Goal: Task Accomplishment & Management: Use online tool/utility

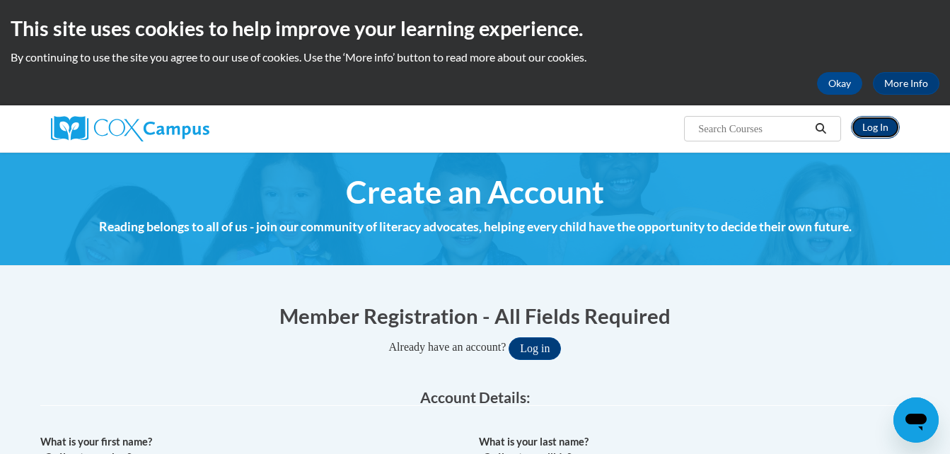
click at [891, 122] on link "Log In" at bounding box center [875, 127] width 49 height 23
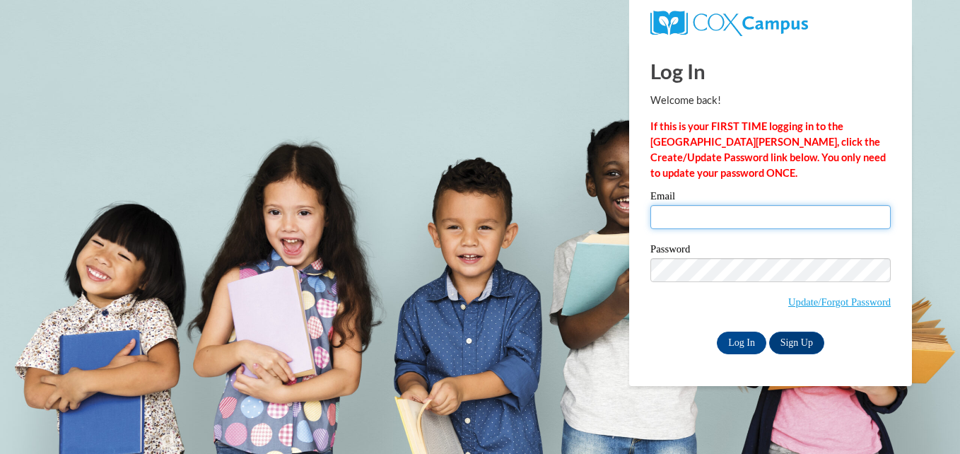
click at [667, 228] on input "Email" at bounding box center [771, 217] width 240 height 24
type input "grissomyanardo@yahoo.com"
click at [730, 356] on div "Log In Welcome back! If this is your FIRST TIME logging in to the NEW Cox Campu…" at bounding box center [771, 214] width 304 height 344
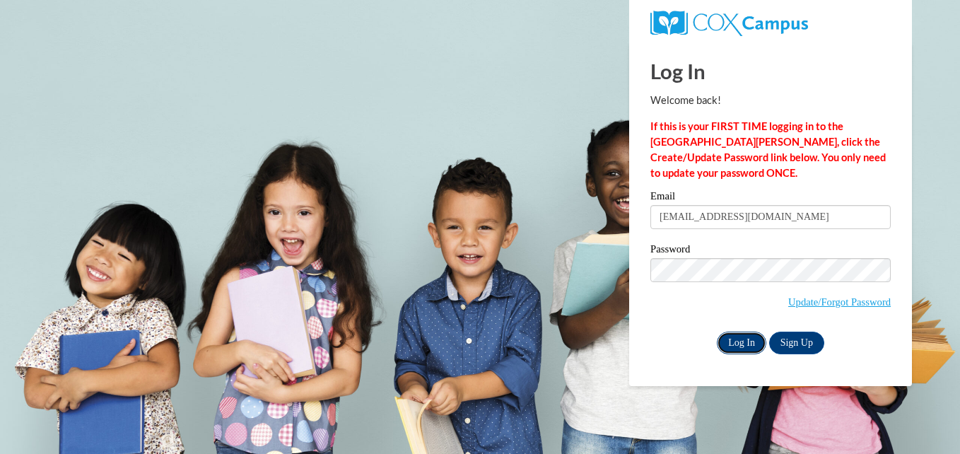
click at [739, 342] on input "Log In" at bounding box center [741, 343] width 49 height 23
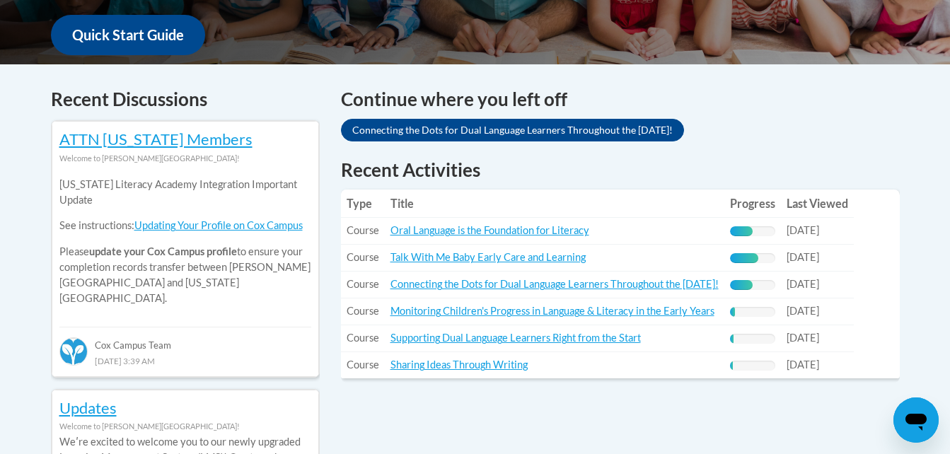
scroll to position [556, 0]
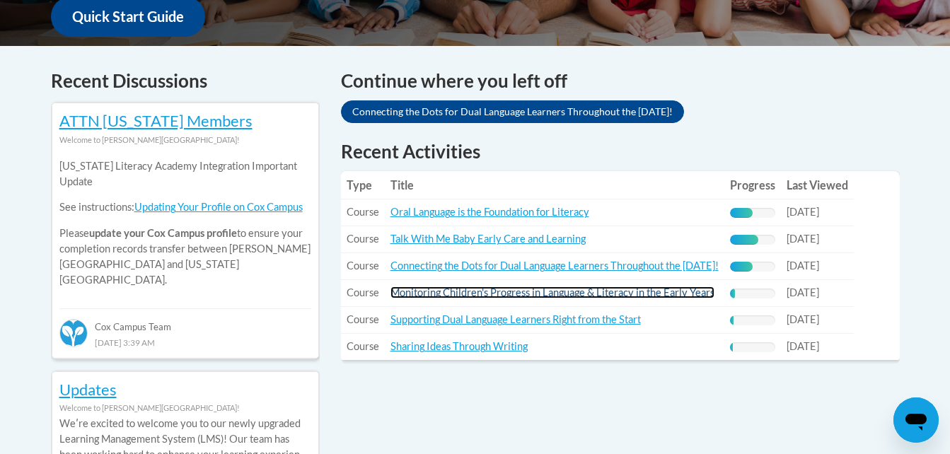
click at [503, 296] on link "Monitoring Children's Progress in Language & Literacy in the Early Years" at bounding box center [552, 292] width 324 height 12
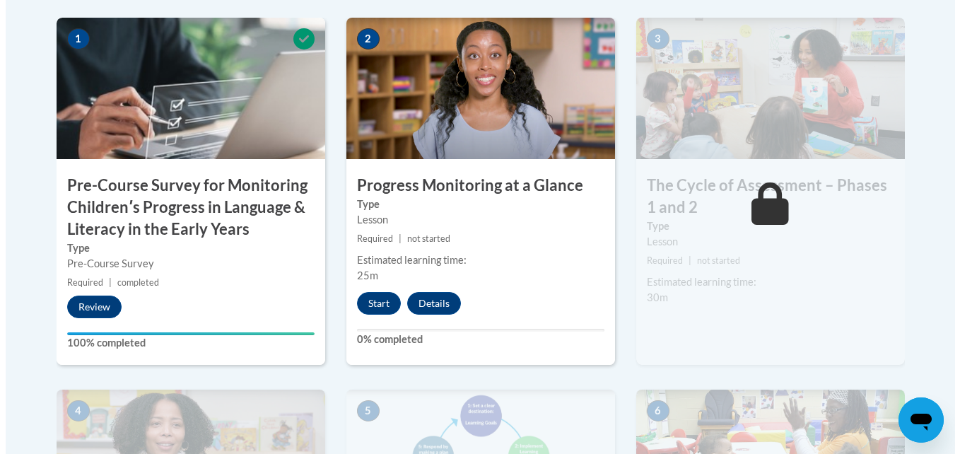
scroll to position [500, 0]
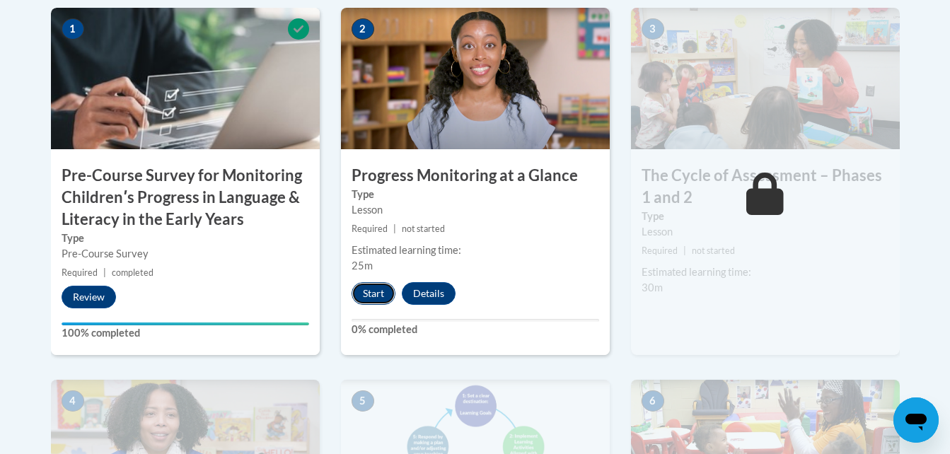
click at [371, 299] on button "Start" at bounding box center [373, 293] width 44 height 23
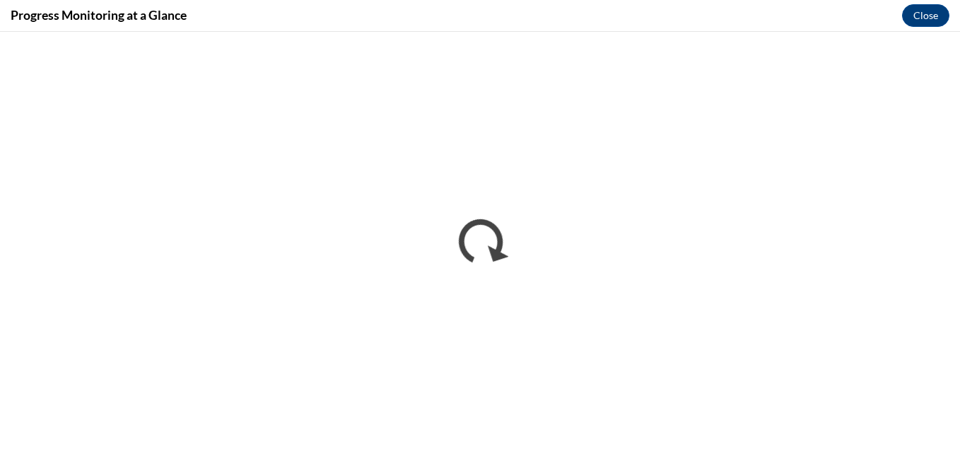
scroll to position [0, 0]
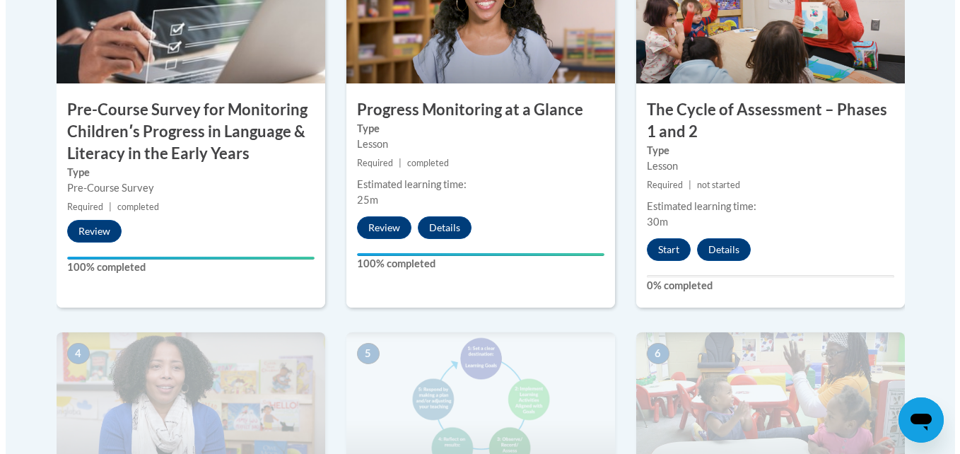
scroll to position [603, 0]
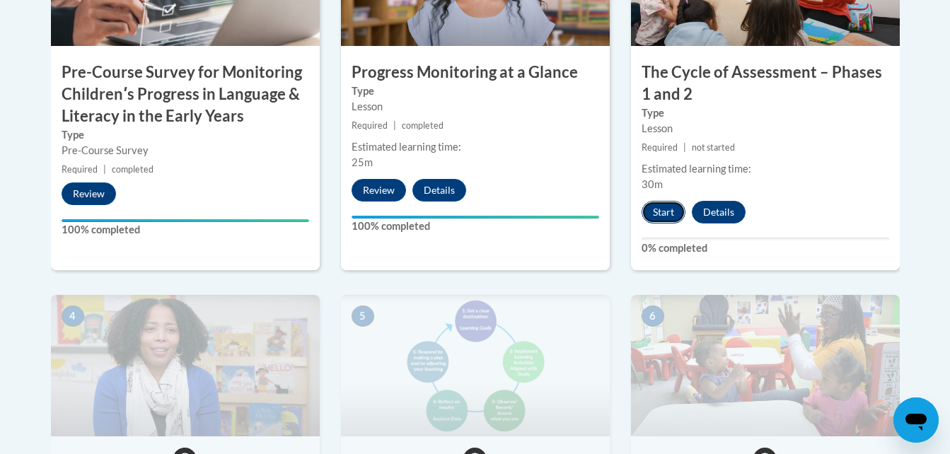
click at [654, 207] on button "Start" at bounding box center [663, 212] width 44 height 23
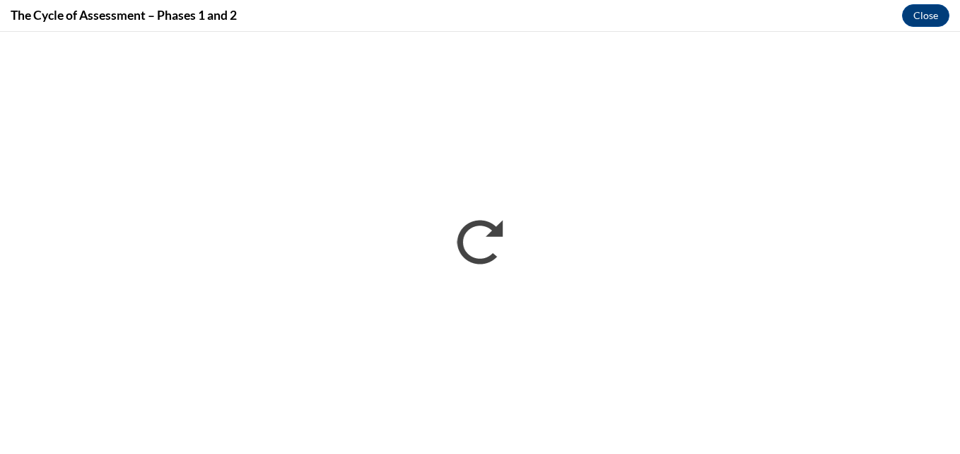
scroll to position [0, 0]
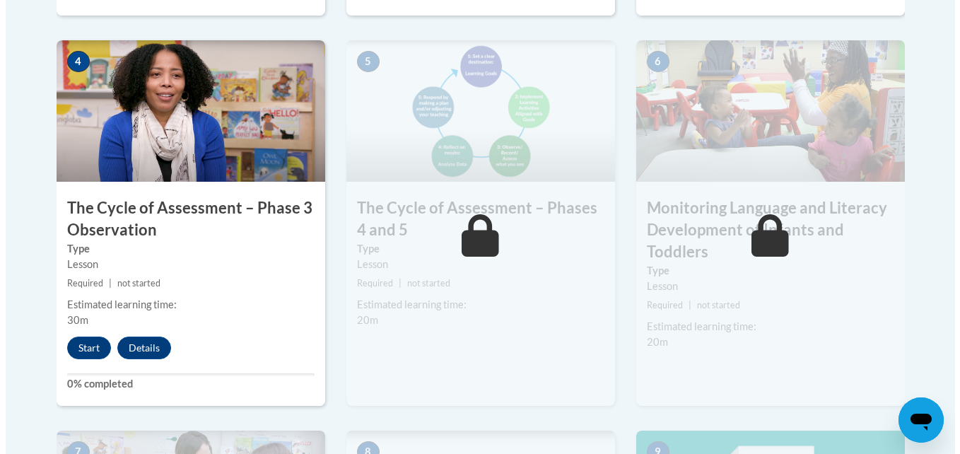
scroll to position [886, 0]
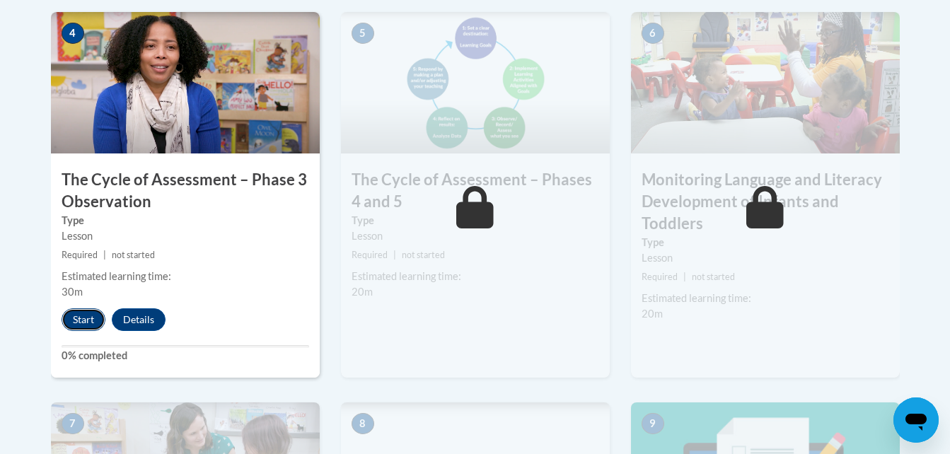
click at [72, 319] on button "Start" at bounding box center [84, 319] width 44 height 23
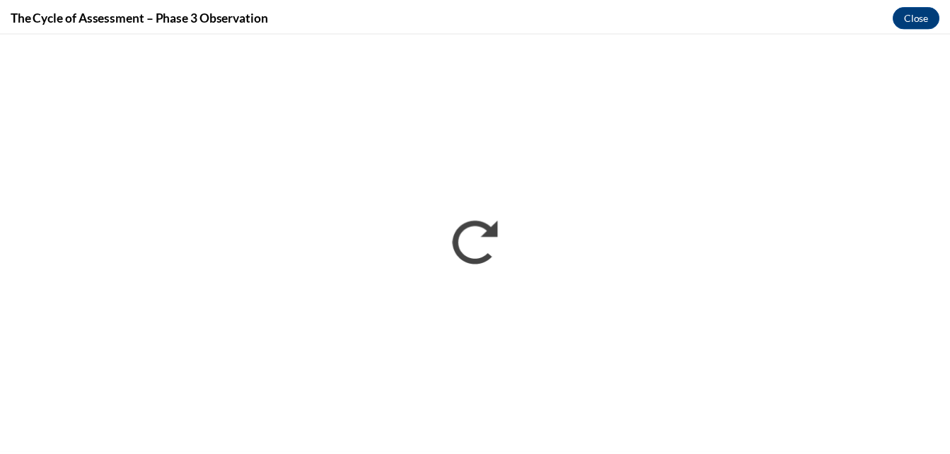
scroll to position [0, 0]
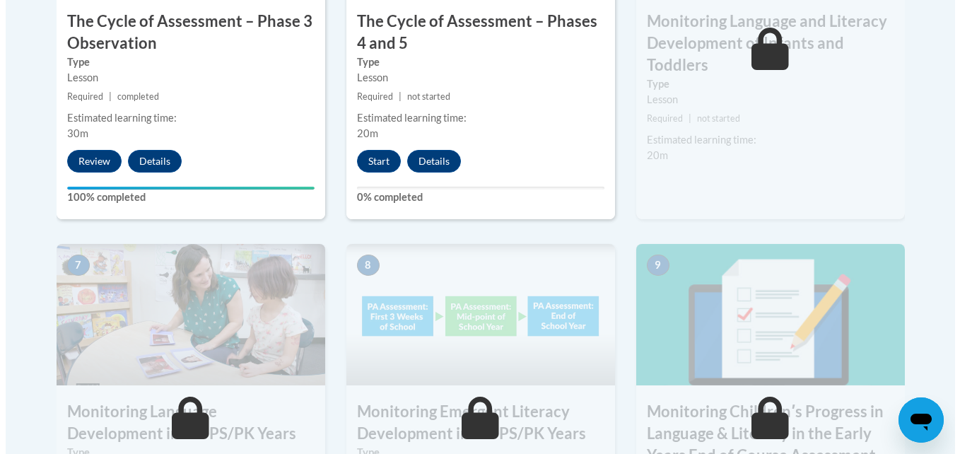
scroll to position [1020, 0]
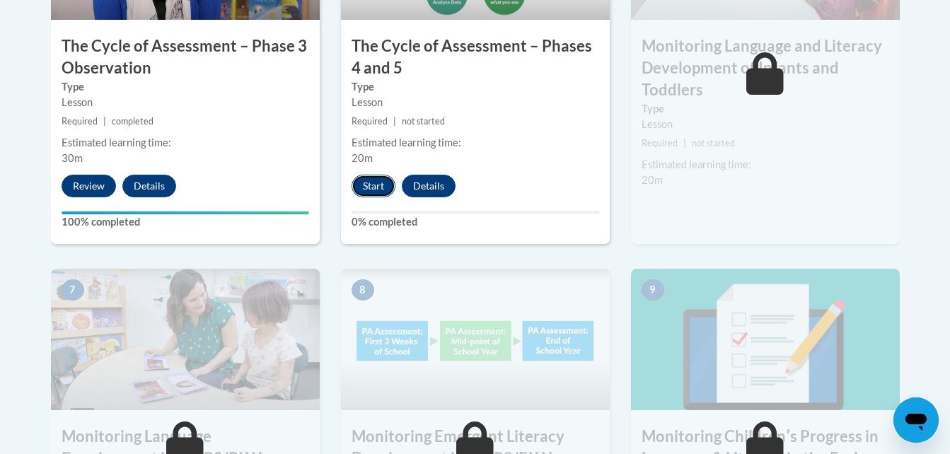
click at [378, 190] on button "Start" at bounding box center [373, 186] width 44 height 23
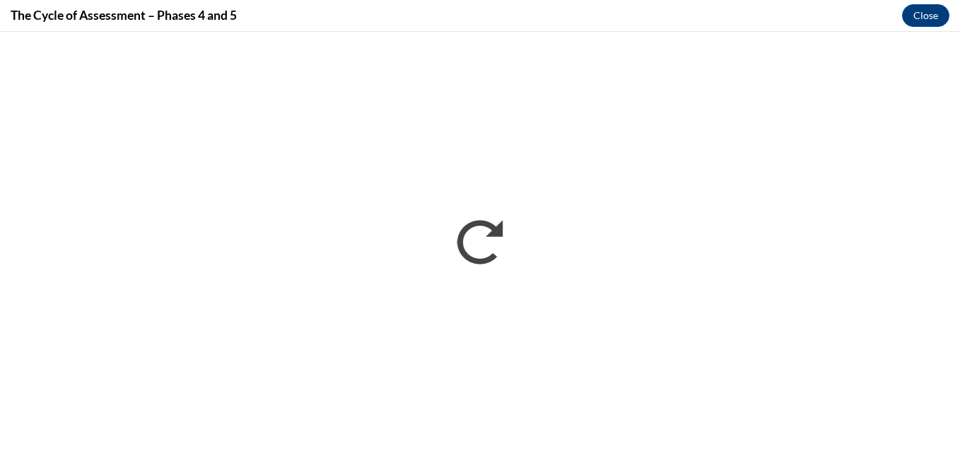
scroll to position [0, 0]
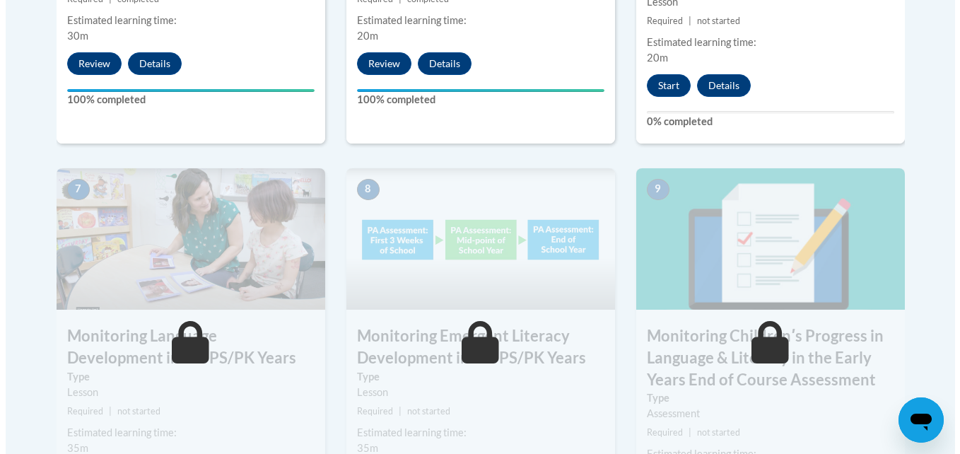
scroll to position [1218, 0]
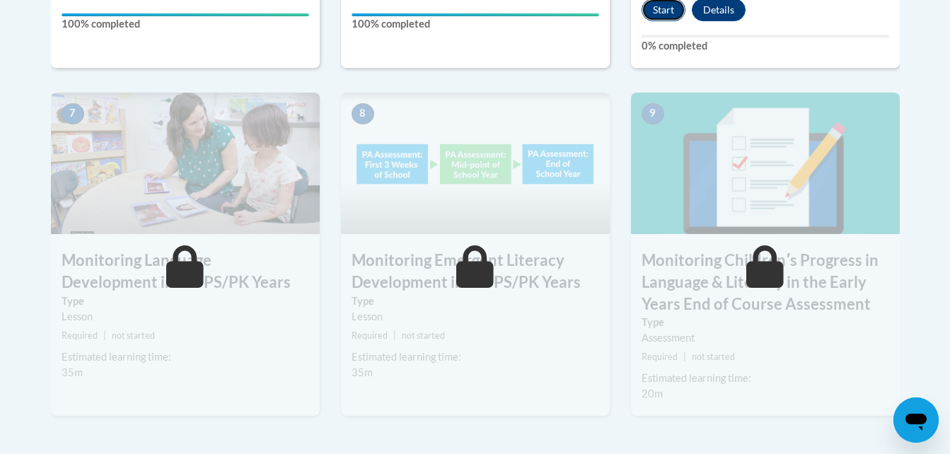
click at [648, 14] on button "Start" at bounding box center [663, 10] width 44 height 23
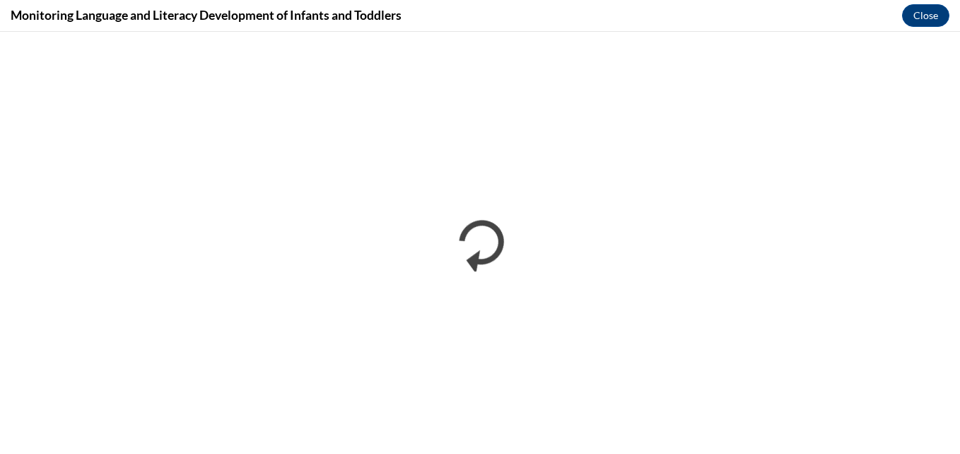
scroll to position [0, 0]
